Goal: Find specific page/section: Find specific page/section

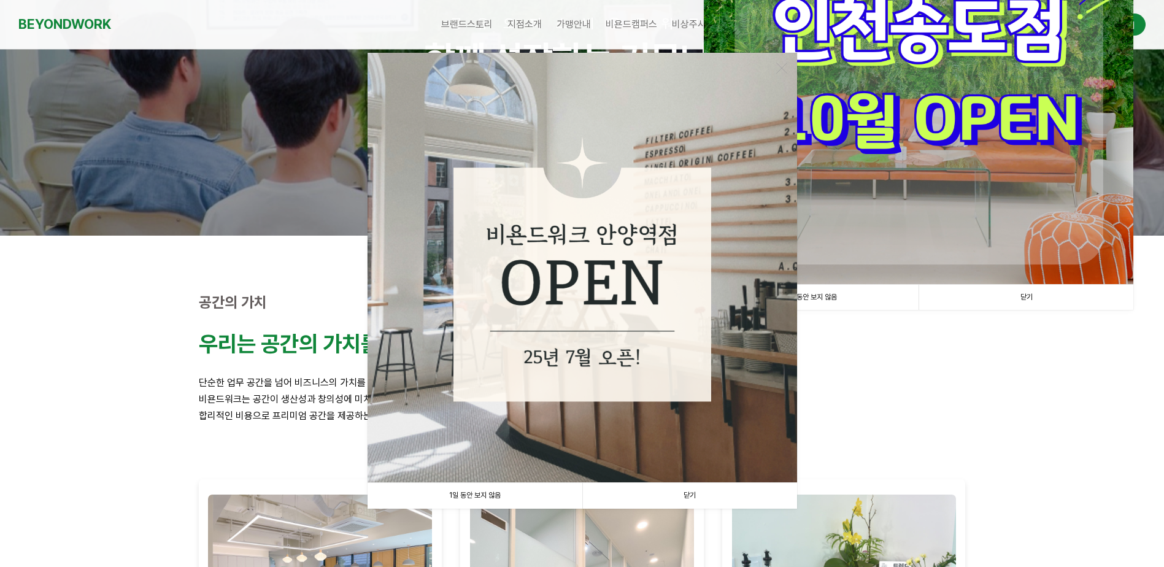
scroll to position [245, 0]
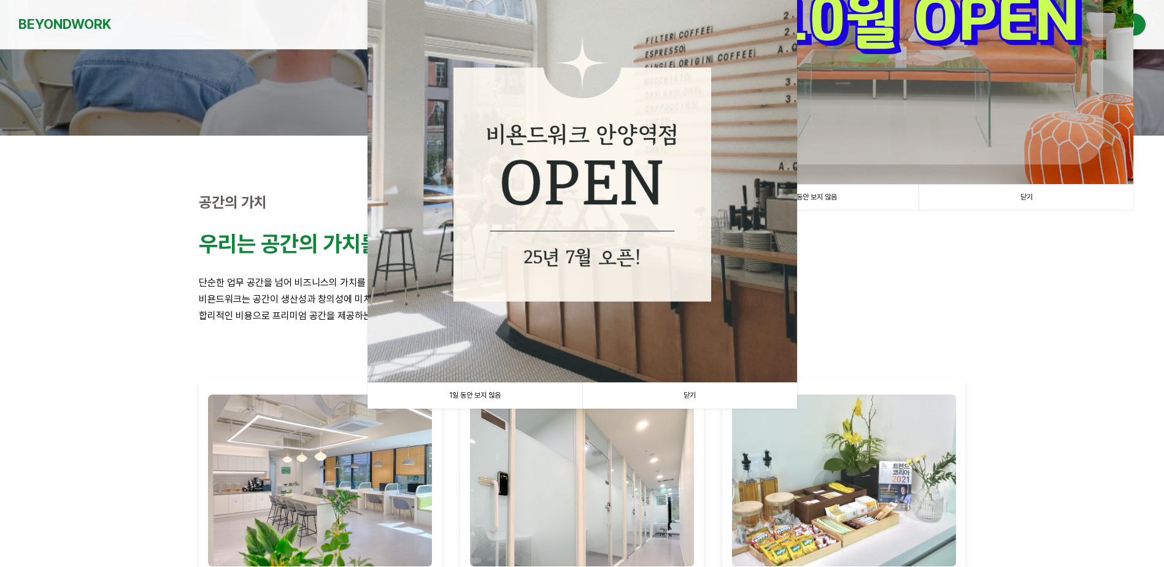
click at [475, 392] on link "1일 동안 보지 않음" at bounding box center [475, 395] width 215 height 25
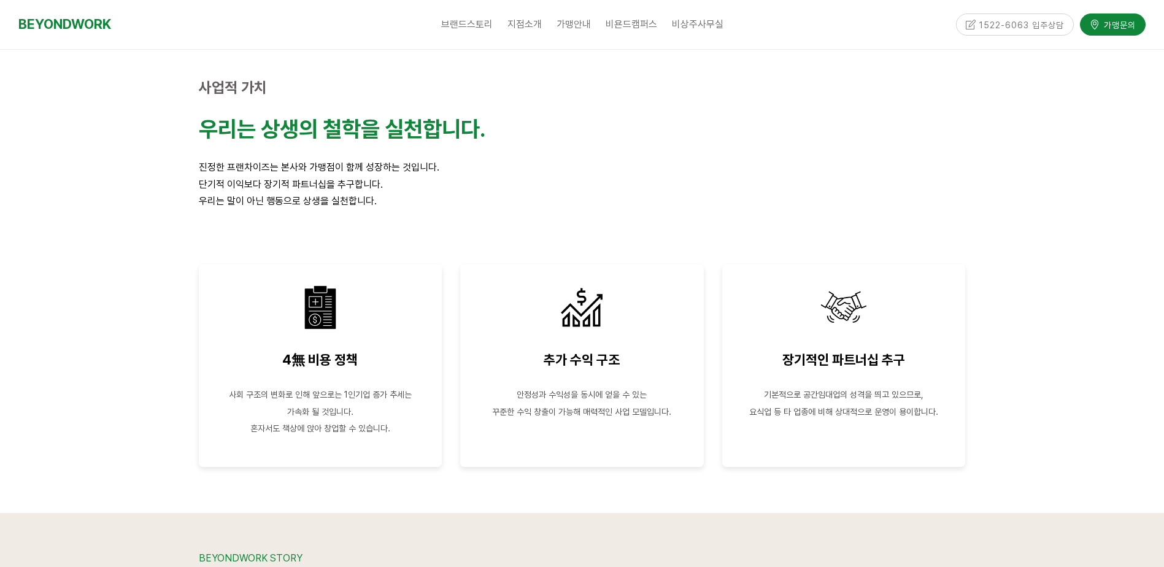
scroll to position [0, 0]
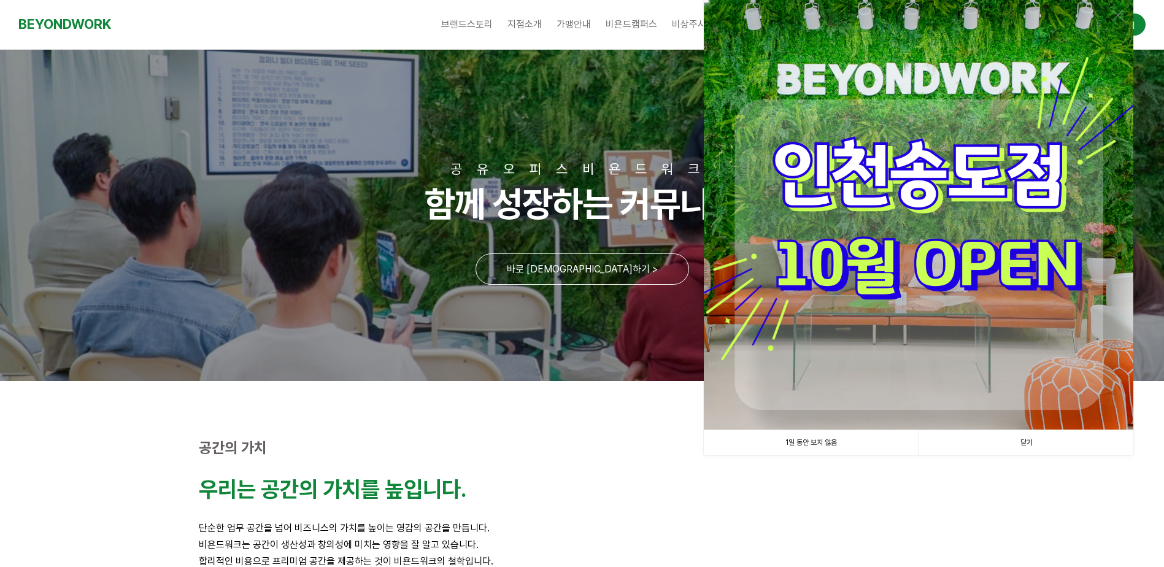
click at [855, 441] on link "1일 동안 보지 않음" at bounding box center [811, 442] width 215 height 25
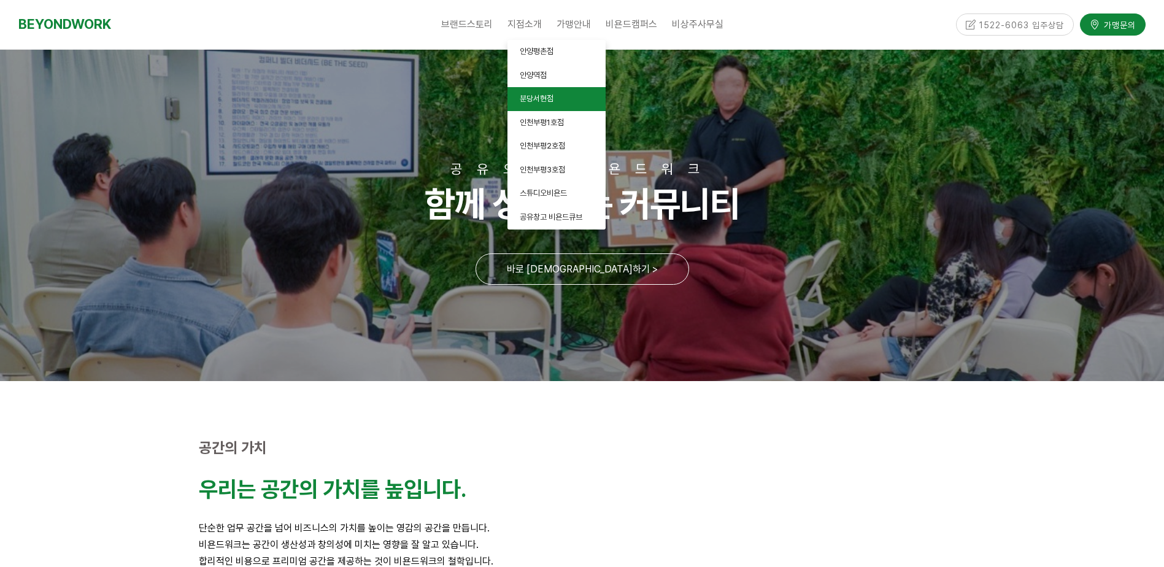
click at [542, 100] on span "분당서현점" at bounding box center [537, 98] width 34 height 9
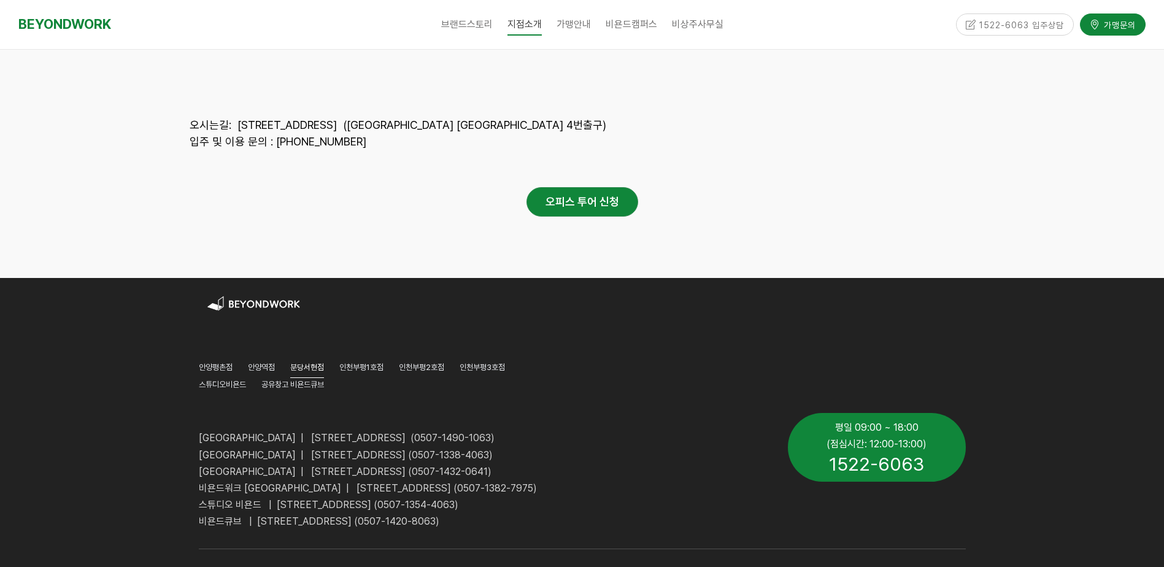
scroll to position [5853, 0]
